Goal: Navigation & Orientation: Go to known website

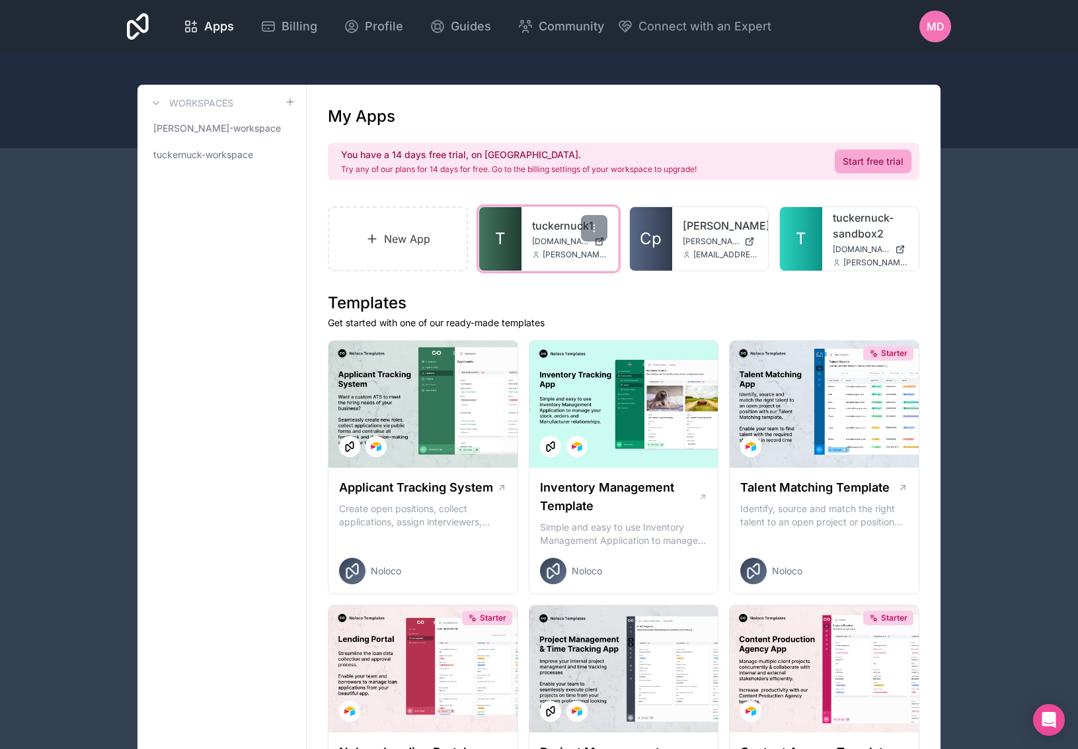
click at [499, 249] on span "T" at bounding box center [500, 238] width 11 height 21
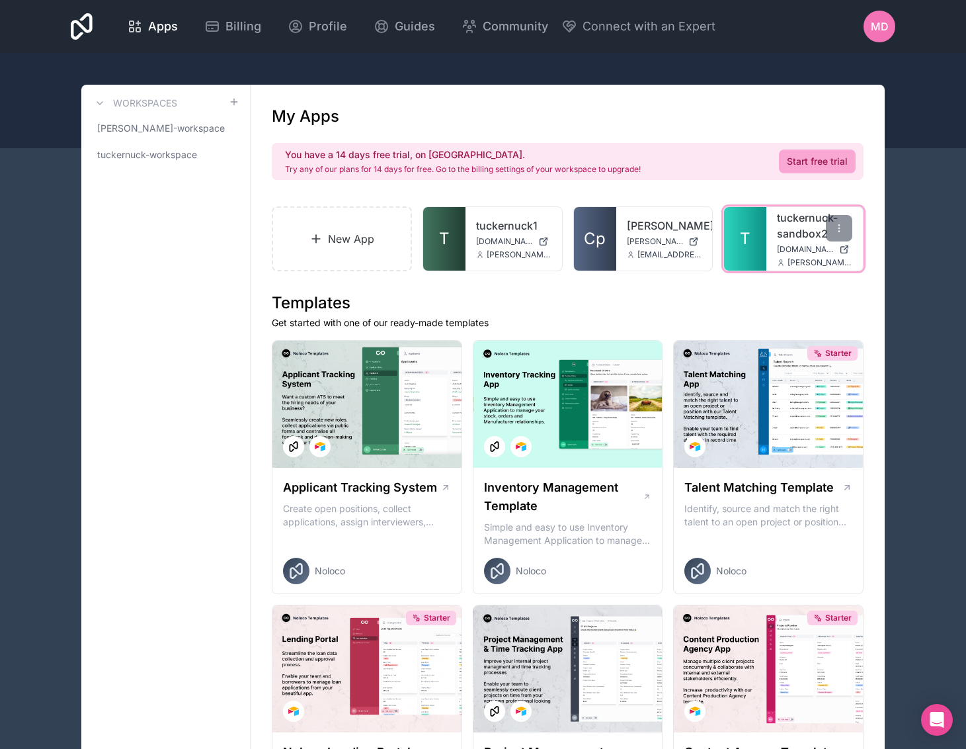
click at [737, 235] on link "T" at bounding box center [745, 238] width 42 height 63
